Goal: Navigation & Orientation: Go to known website

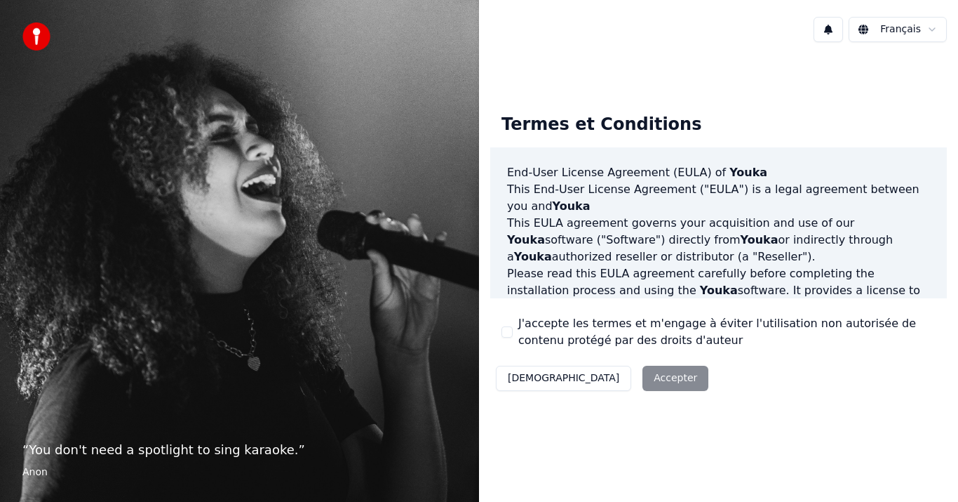
click at [605, 375] on div "Décliner Accepter" at bounding box center [602, 378] width 224 height 36
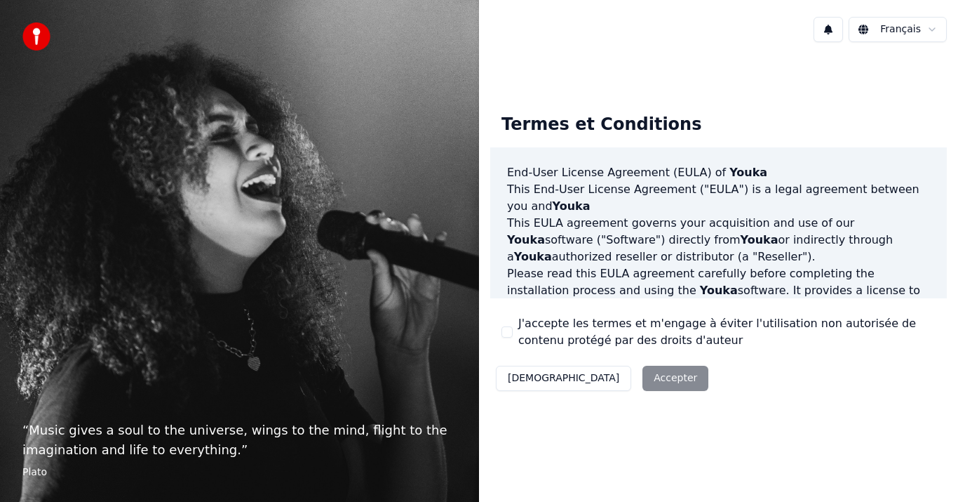
click at [41, 36] on img at bounding box center [36, 36] width 28 height 28
click at [598, 375] on div "Décliner Accepter" at bounding box center [602, 378] width 224 height 36
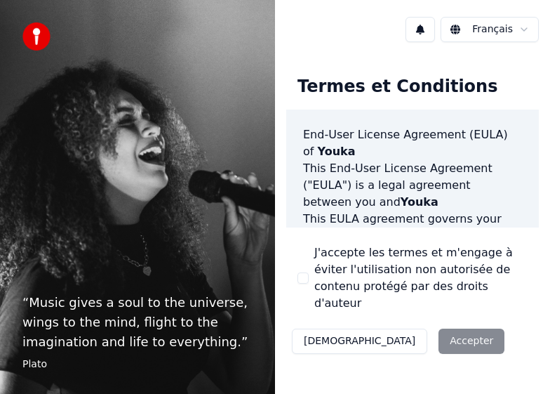
click at [400, 323] on div "Décliner Accepter" at bounding box center [398, 341] width 224 height 36
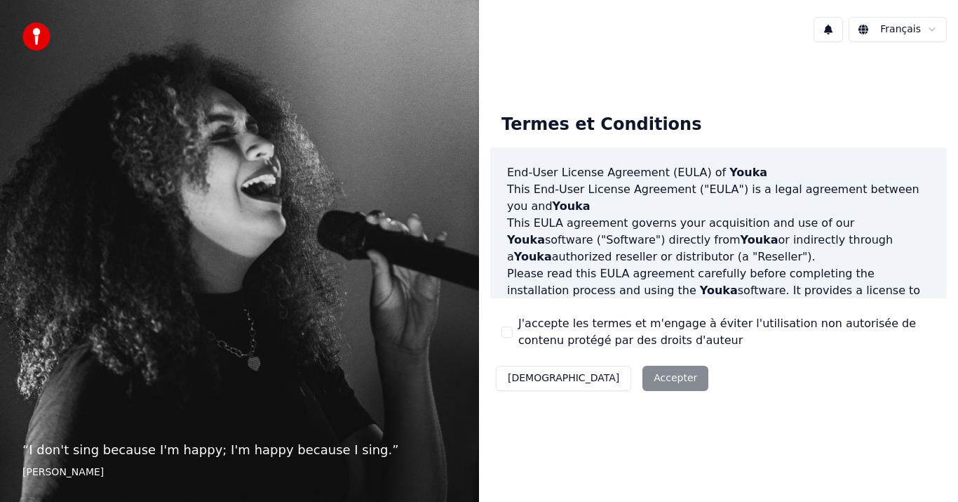
click at [591, 379] on div "Décliner Accepter" at bounding box center [602, 378] width 224 height 36
click at [603, 375] on div "Décliner Accepter" at bounding box center [602, 378] width 224 height 36
click at [614, 380] on div "Décliner Accepter" at bounding box center [602, 378] width 224 height 36
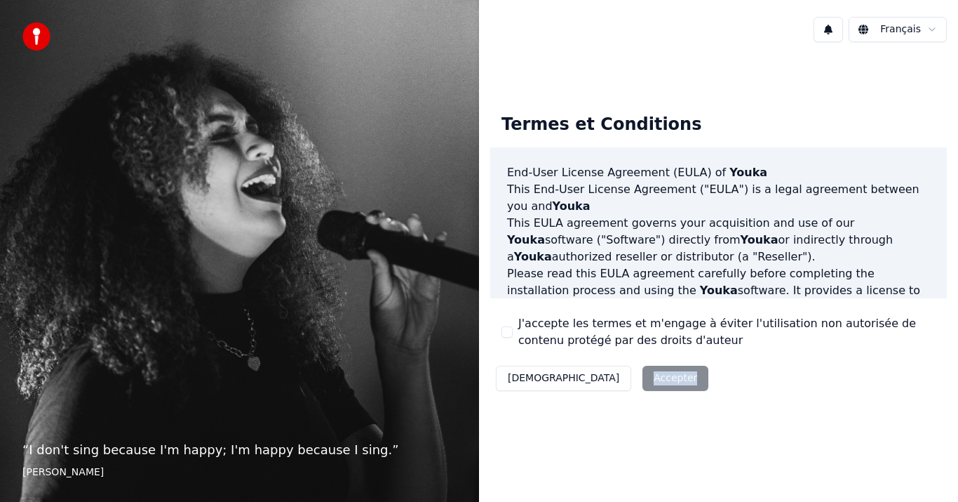
click at [614, 380] on div "Décliner Accepter" at bounding box center [602, 378] width 224 height 36
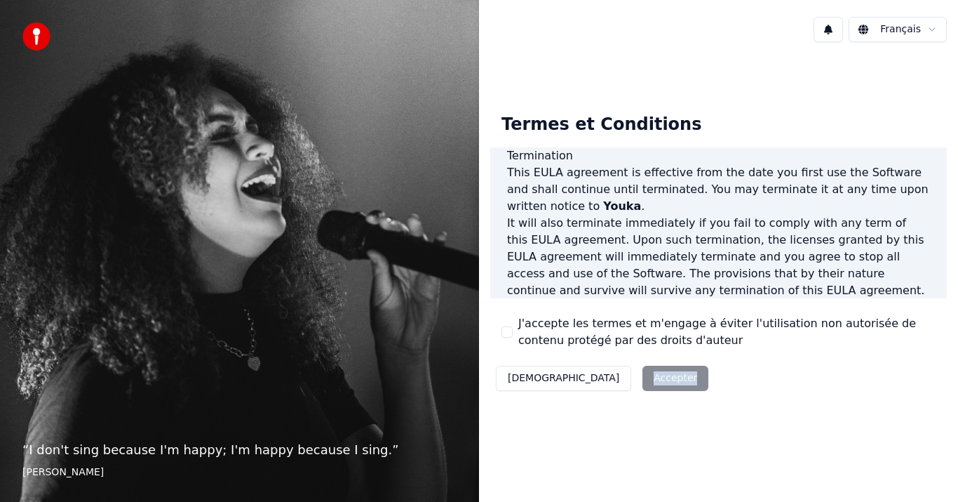
scroll to position [960, 0]
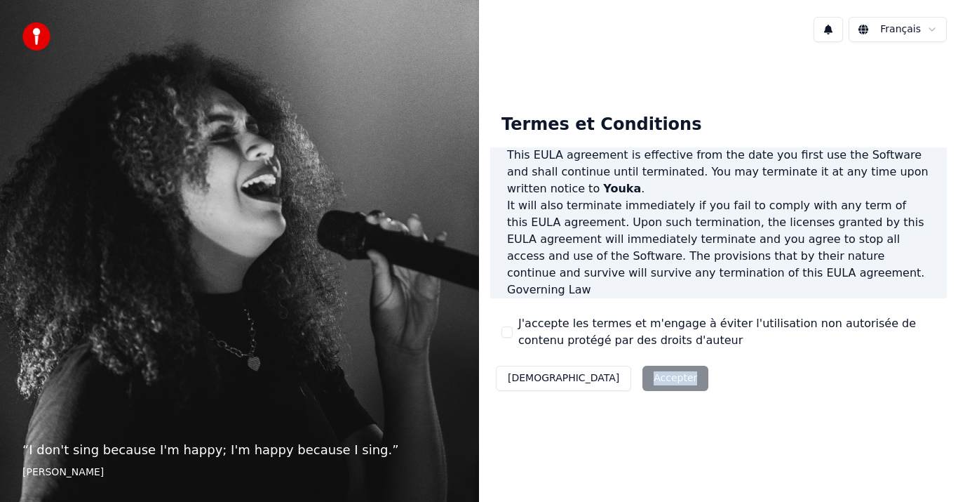
click at [596, 377] on div "Décliner Accepter" at bounding box center [602, 378] width 224 height 36
drag, startPoint x: 596, startPoint y: 377, endPoint x: 646, endPoint y: 387, distance: 51.6
click at [596, 377] on div "Décliner Accepter" at bounding box center [602, 378] width 224 height 36
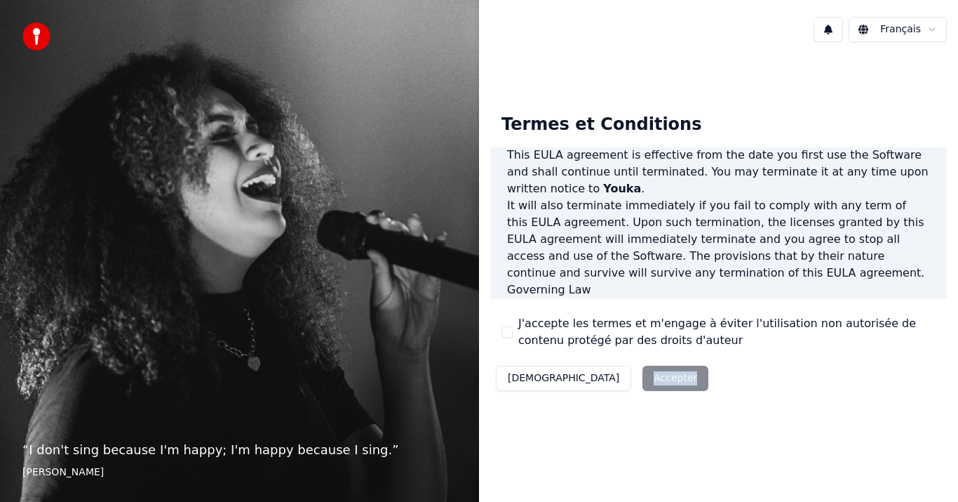
click at [874, 29] on html "“ I don't sing because I'm happy; I'm happy because I sing. ” [PERSON_NAME] Fra…" at bounding box center [479, 251] width 958 height 502
click at [586, 376] on div "Décliner Accepter" at bounding box center [602, 378] width 224 height 36
click at [589, 376] on div "Décliner Accepter" at bounding box center [602, 378] width 224 height 36
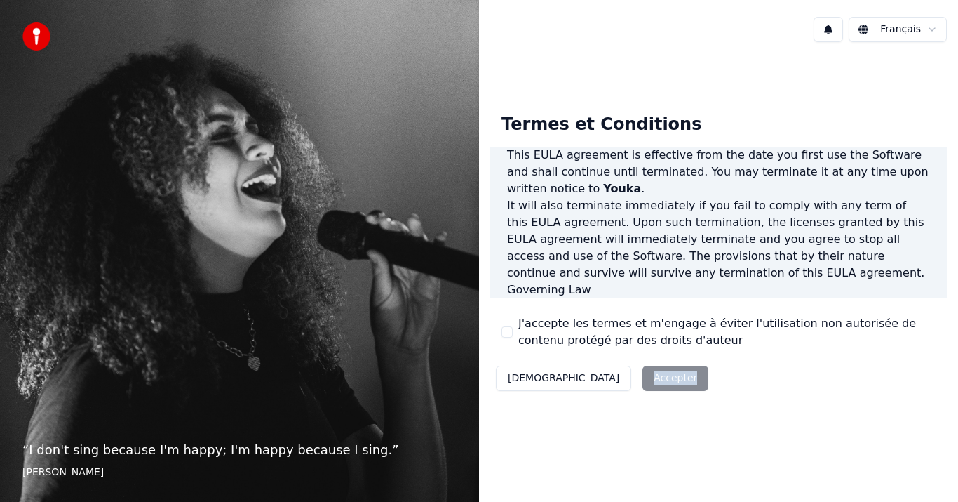
click at [596, 376] on div "Décliner Accepter" at bounding box center [602, 378] width 224 height 36
